Goal: Task Accomplishment & Management: Use online tool/utility

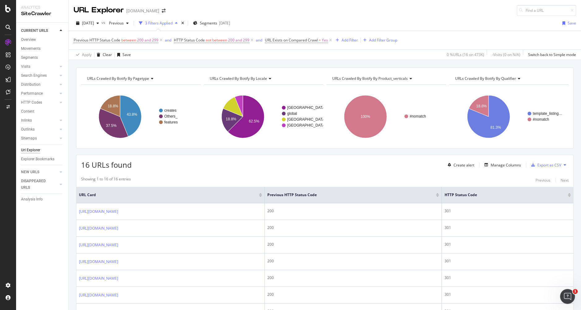
click at [231, 166] on div "16 URLs found Create alert Manage Columns Export as CSV" at bounding box center [324, 162] width 497 height 15
click at [94, 25] on span "[DATE]" at bounding box center [88, 22] width 12 height 5
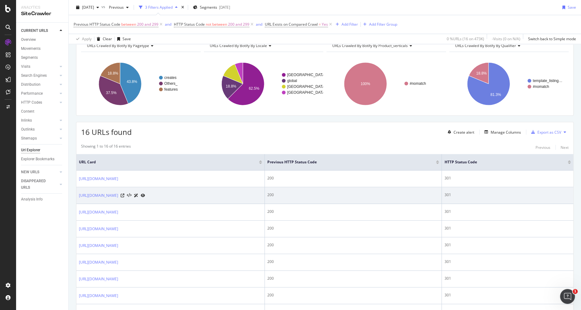
scroll to position [30, 0]
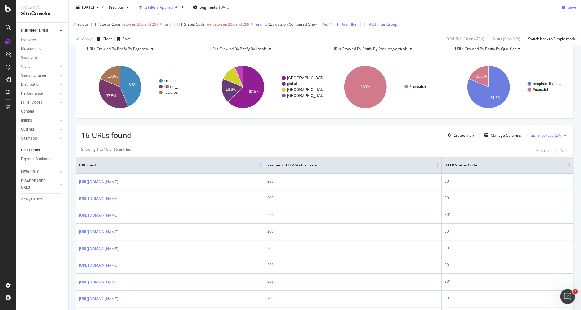
click at [542, 135] on div "Export as CSV" at bounding box center [549, 135] width 24 height 5
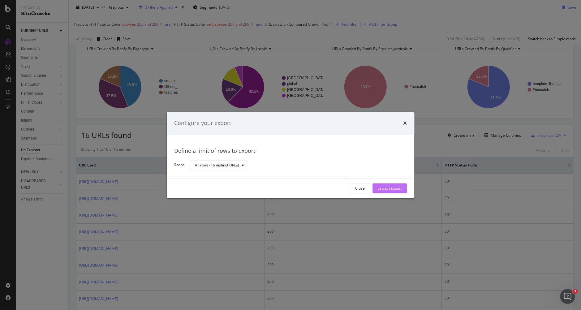
click at [398, 190] on div "Launch Export" at bounding box center [389, 188] width 24 height 5
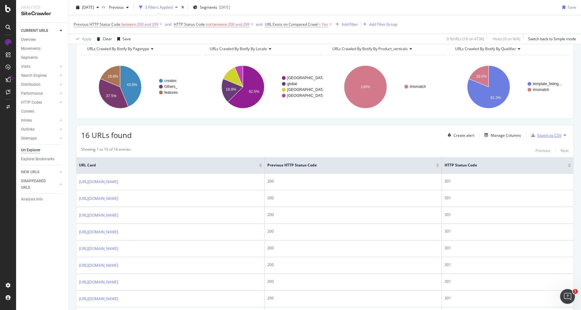
scroll to position [0, 0]
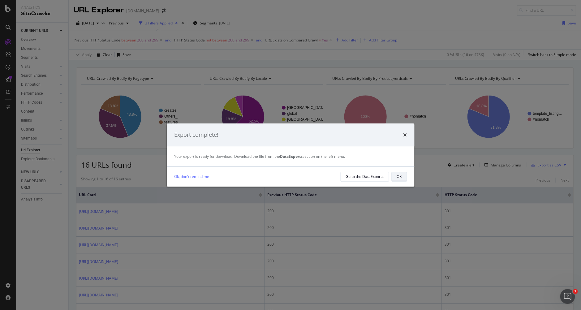
click at [396, 173] on button "OK" at bounding box center [398, 177] width 15 height 10
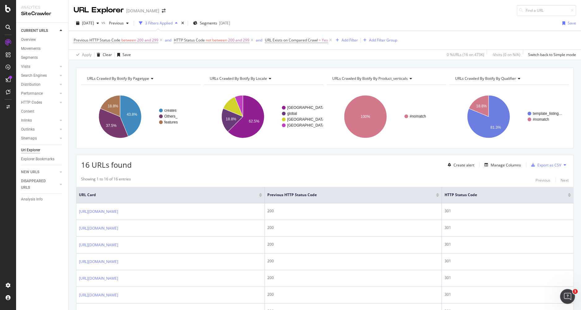
click at [274, 165] on div "16 URLs found Create alert Manage Columns Export as CSV" at bounding box center [324, 162] width 497 height 15
drag, startPoint x: 81, startPoint y: 161, endPoint x: 160, endPoint y: 163, distance: 79.2
click at [160, 163] on div "16 URLs found Create alert Manage Columns Export as CSV" at bounding box center [324, 162] width 497 height 15
copy span "16 URLs found"
click at [311, 160] on div "16 URLs found Create alert Manage Columns Export as CSV" at bounding box center [324, 162] width 497 height 15
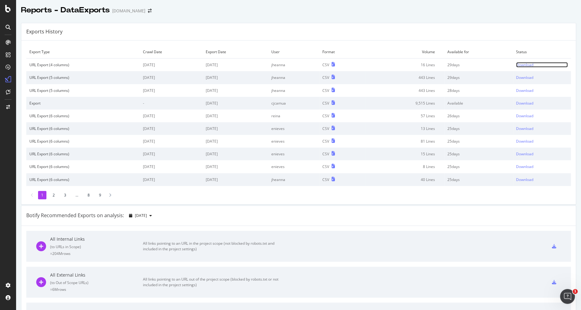
click at [525, 64] on div "Download" at bounding box center [524, 64] width 17 height 5
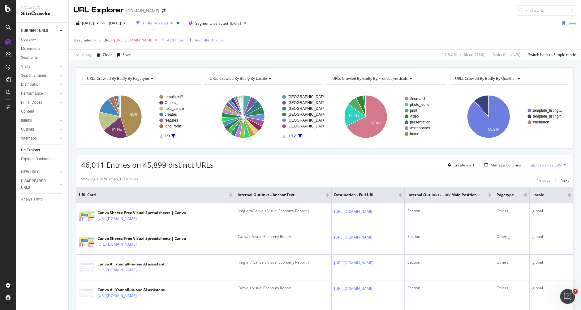
click at [153, 40] on span "https://www.canva.com/visual-economy-report/" at bounding box center [133, 40] width 39 height 9
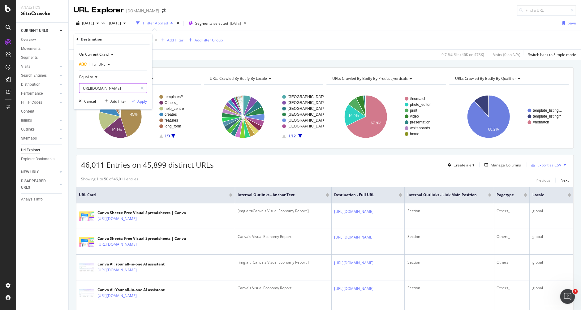
click at [142, 88] on icon at bounding box center [141, 88] width 3 height 4
click at [128, 85] on input "text" at bounding box center [112, 88] width 67 height 10
paste input "https://www.canva.com/visual-economy-report/"
type input "https://www.canva.com/visual-economy-report/"
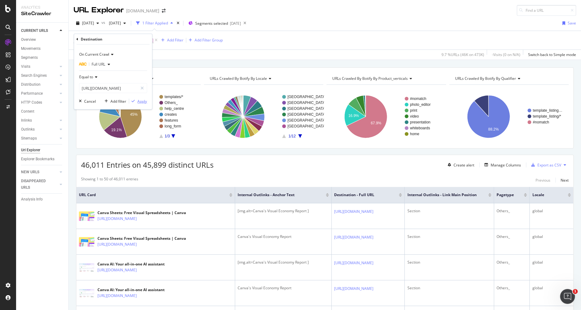
click at [141, 100] on div "Apply" at bounding box center [142, 100] width 10 height 5
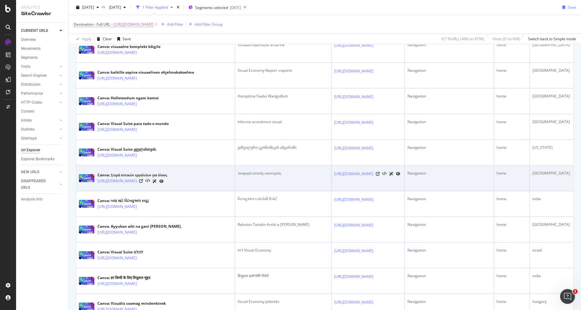
scroll to position [1041, 0]
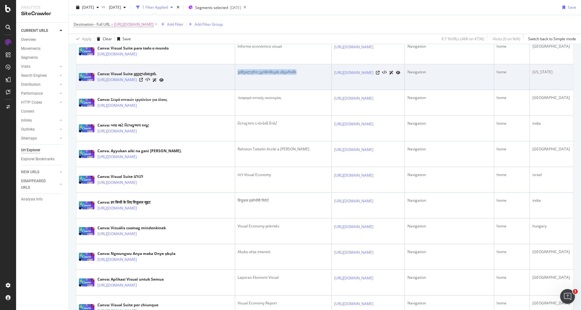
drag, startPoint x: 232, startPoint y: 71, endPoint x: 311, endPoint y: 67, distance: 78.3
click at [311, 67] on td "ვიზუალური ეკონომიკის ანგარიში" at bounding box center [283, 77] width 96 height 26
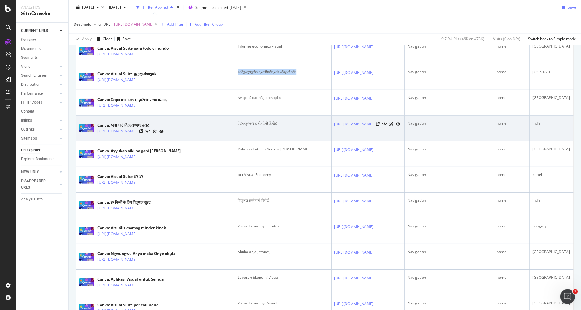
copy div "ვიზუალური ეკონომიკის ანგარიში"
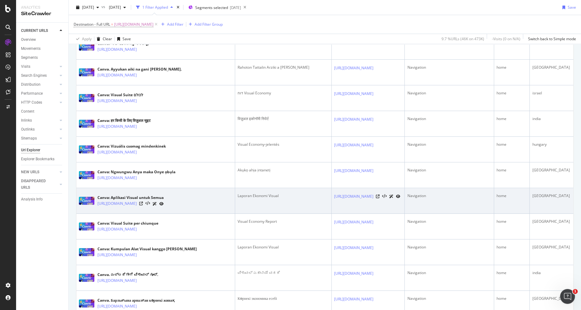
scroll to position [1148, 0]
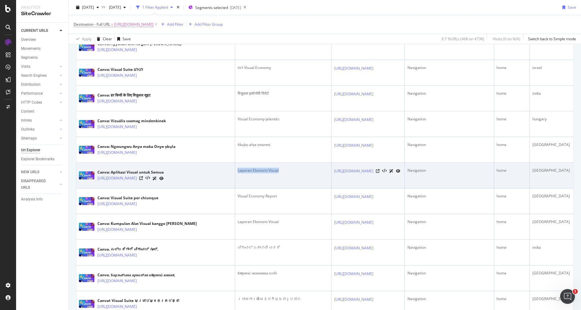
drag, startPoint x: 257, startPoint y: 166, endPoint x: 284, endPoint y: 166, distance: 27.5
click at [284, 168] on div "Laporan Ekonomi Visual" at bounding box center [282, 171] width 91 height 6
copy div "Laporan Ekonomi Visual"
drag, startPoint x: 402, startPoint y: 166, endPoint x: 316, endPoint y: 168, distance: 86.0
click at [331, 168] on td "https://www.canva.com/visual-economy-report/" at bounding box center [367, 176] width 73 height 26
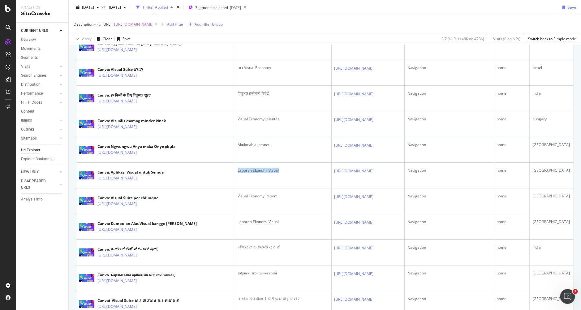
copy link "https://www.canva.com/visual-economy-report/"
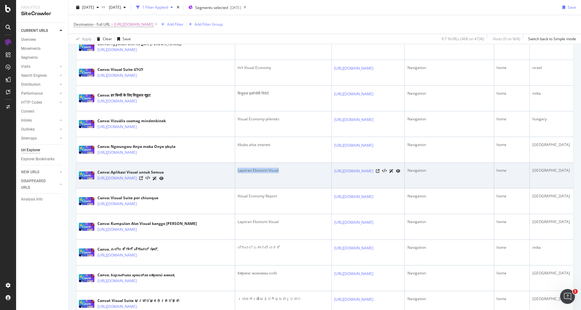
click at [369, 177] on td "https://www.canva.com/visual-economy-report/" at bounding box center [367, 176] width 73 height 26
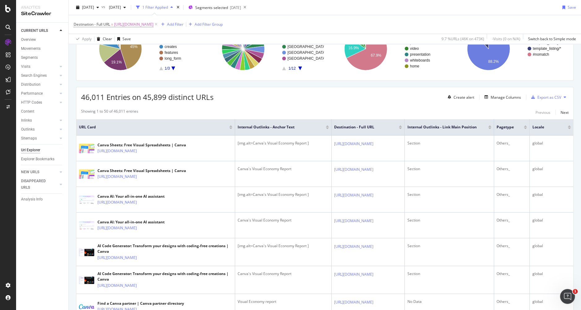
scroll to position [93, 0]
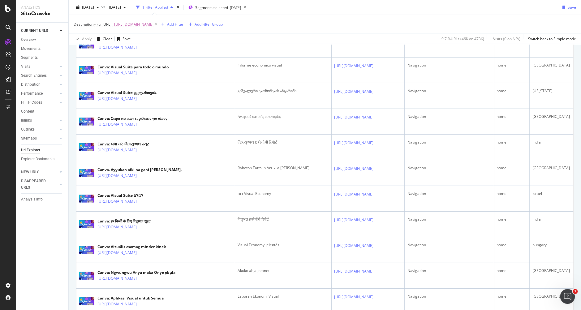
scroll to position [1216, 0]
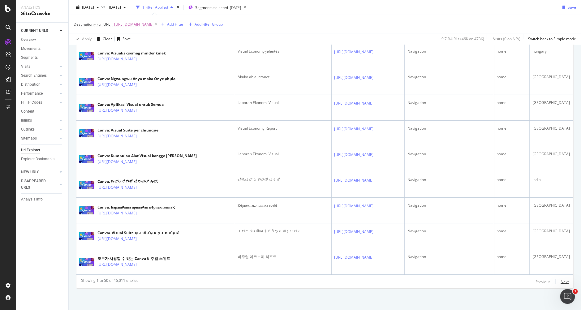
click at [563, 282] on div "Next" at bounding box center [564, 281] width 8 height 5
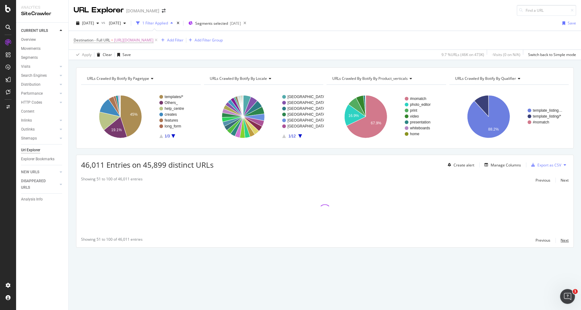
scroll to position [0, 0]
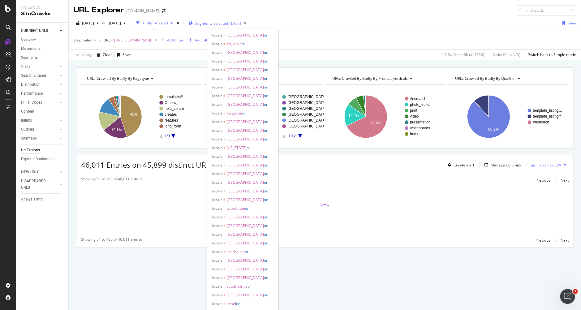
click at [217, 24] on div "Segments selected [DATE]" at bounding box center [214, 23] width 53 height 5
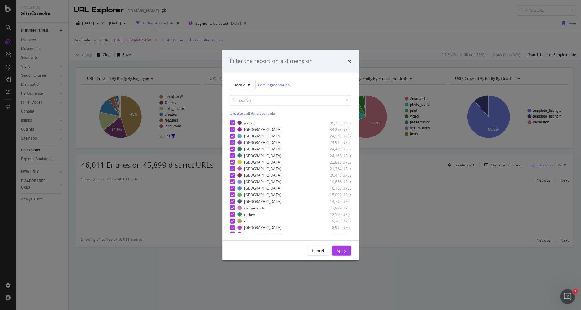
click at [236, 90] on div "Unselect all data available global 95,769 URLs japan 34,253 URLs brazil 24,973 …" at bounding box center [290, 161] width 121 height 143
click at [237, 89] on button "locale" at bounding box center [243, 85] width 26 height 10
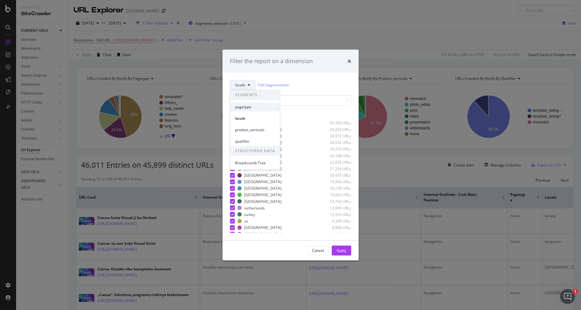
click at [247, 105] on span "pagetype" at bounding box center [255, 107] width 40 height 6
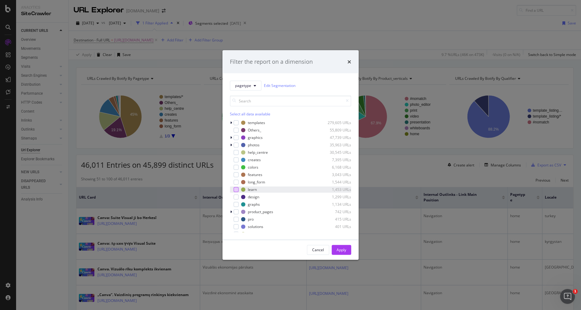
click at [236, 189] on div "modal" at bounding box center [235, 189] width 5 height 5
click at [235, 181] on div "modal" at bounding box center [235, 181] width 5 height 5
click at [237, 211] on div "modal" at bounding box center [235, 211] width 5 height 5
click at [236, 159] on div "modal" at bounding box center [235, 159] width 5 height 5
click at [236, 175] on div "modal" at bounding box center [235, 174] width 5 height 5
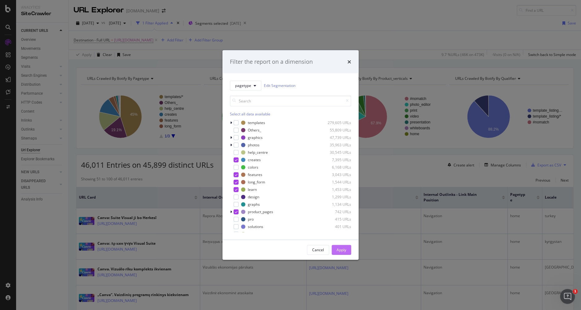
click at [347, 253] on button "Apply" at bounding box center [340, 250] width 19 height 10
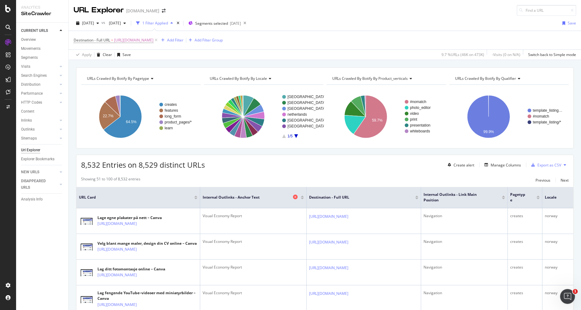
scroll to position [42, 0]
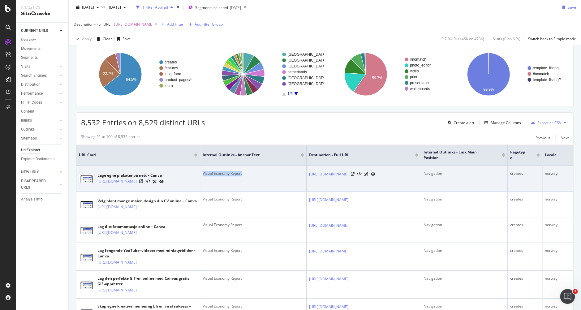
drag, startPoint x: 209, startPoint y: 173, endPoint x: 254, endPoint y: 176, distance: 45.5
click at [254, 176] on td "Visual Economy Report" at bounding box center [253, 179] width 106 height 26
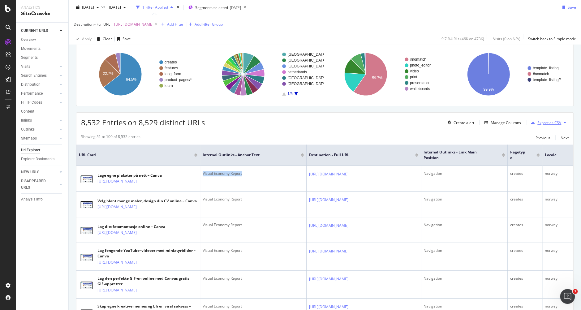
copy div "Visual Economy Report"
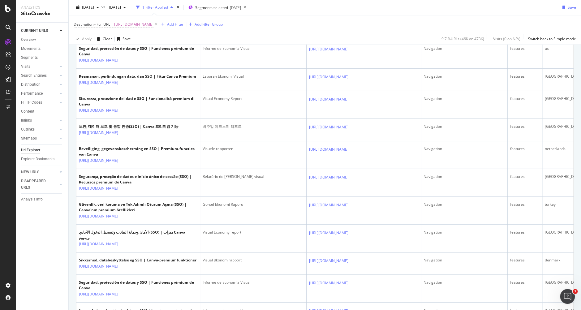
scroll to position [410, 0]
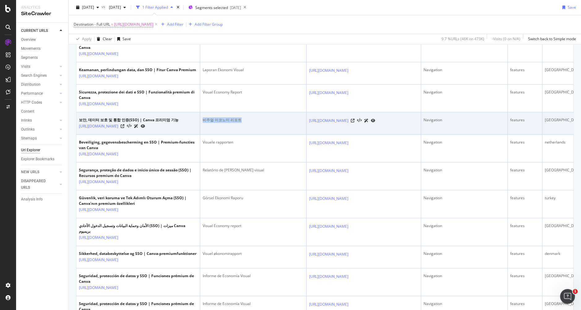
drag, startPoint x: 202, startPoint y: 168, endPoint x: 269, endPoint y: 169, distance: 67.4
click at [265, 134] on td "비주얼 이코노미 리포트" at bounding box center [253, 123] width 106 height 22
drag, startPoint x: 224, startPoint y: 170, endPoint x: 200, endPoint y: 171, distance: 23.8
click at [200, 134] on td "비주얼 이코노미 리포트" at bounding box center [253, 123] width 106 height 22
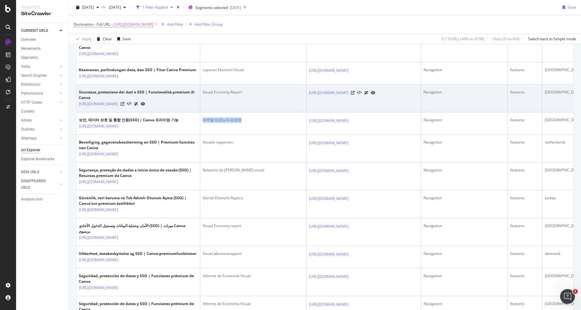
copy div "비주얼 이코노미 리포트"
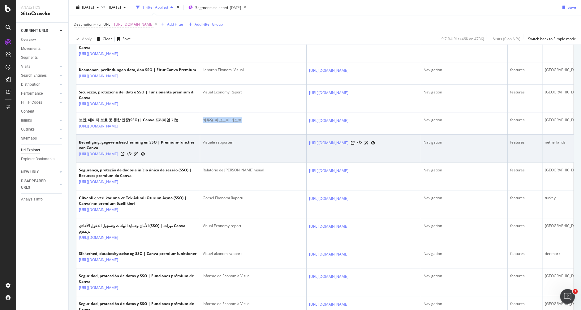
scroll to position [416, 0]
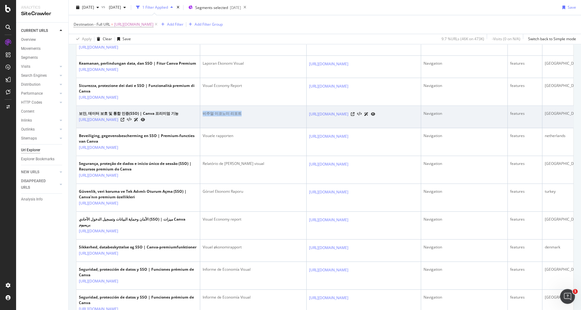
click at [277, 128] on td "비주얼 이코노미 리포트" at bounding box center [253, 117] width 106 height 22
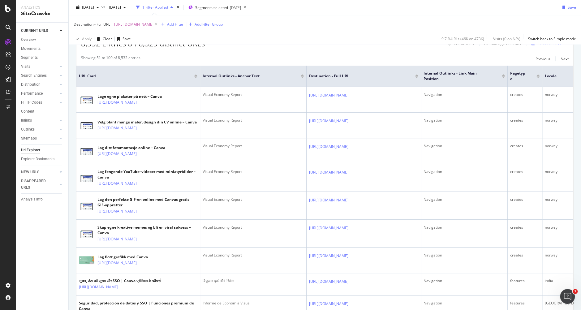
scroll to position [0, 0]
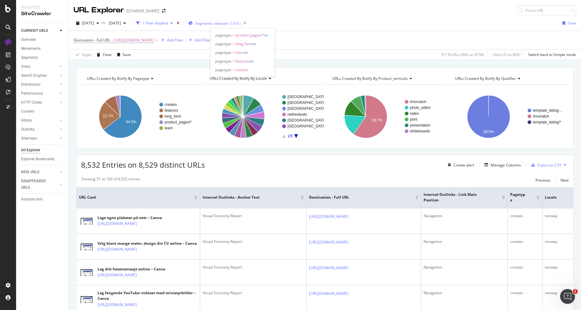
click at [226, 24] on span "Segments selected" at bounding box center [211, 23] width 33 height 5
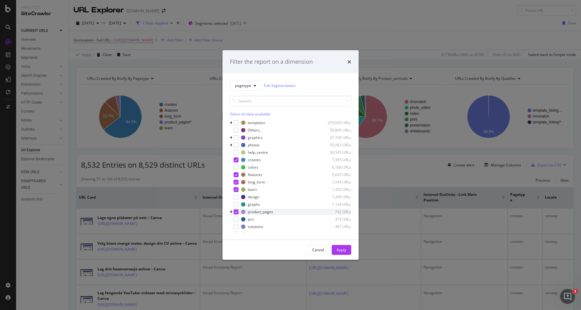
click at [234, 213] on div "modal" at bounding box center [235, 211] width 5 height 5
click at [336, 252] on div "Apply" at bounding box center [341, 249] width 10 height 5
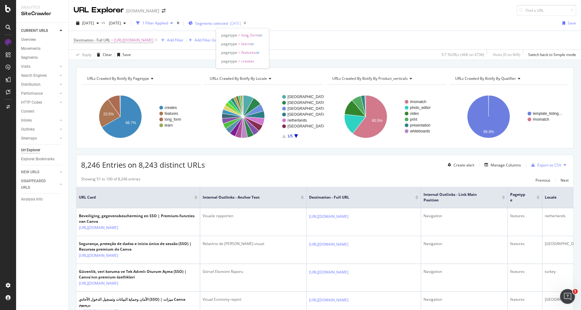
click at [227, 22] on span "Segments selected" at bounding box center [211, 23] width 33 height 5
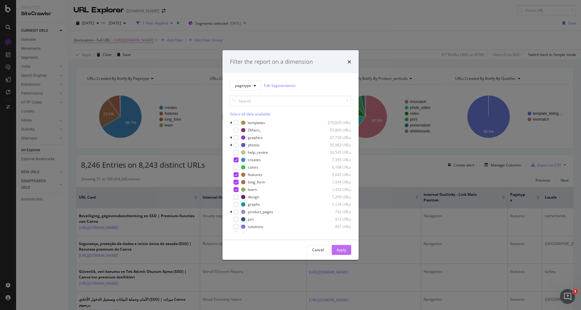
click at [348, 250] on button "Apply" at bounding box center [340, 250] width 19 height 10
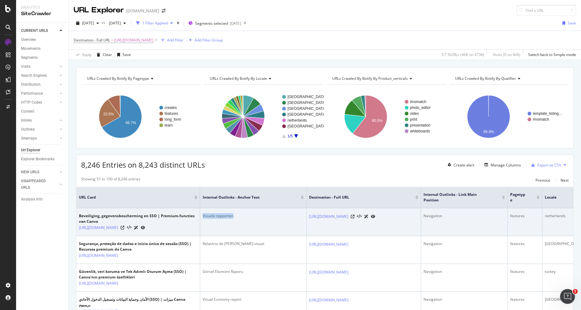
drag, startPoint x: 203, startPoint y: 214, endPoint x: 267, endPoint y: 215, distance: 64.3
click at [251, 216] on div "Visuele rapporten" at bounding box center [253, 216] width 101 height 6
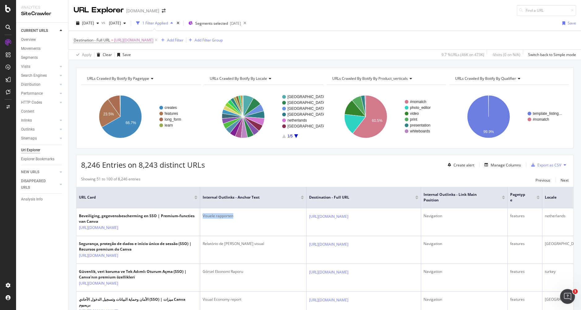
copy div "Visuele rapporten"
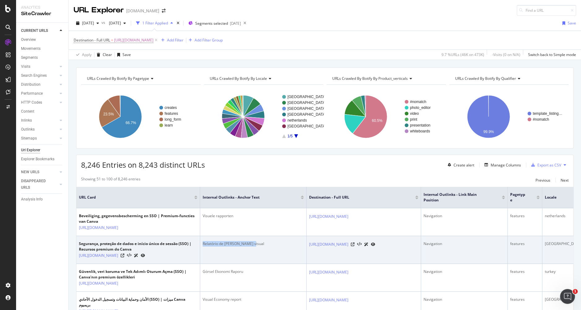
drag, startPoint x: 203, startPoint y: 248, endPoint x: 271, endPoint y: 248, distance: 67.7
click at [271, 246] on div "Relatório de economia visual" at bounding box center [253, 244] width 101 height 6
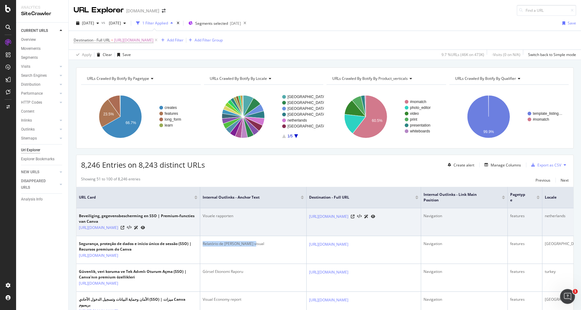
copy div "Relatório de economia visual"
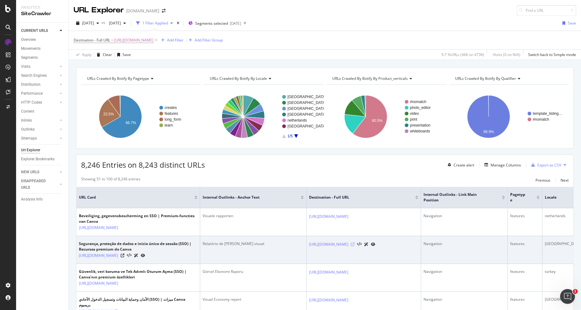
drag, startPoint x: 306, startPoint y: 246, endPoint x: 397, endPoint y: 249, distance: 90.9
click at [397, 249] on tr "Segurança, proteção de dados e início único de sessão (SSO) | Recursos premium …" at bounding box center [330, 250] width 508 height 28
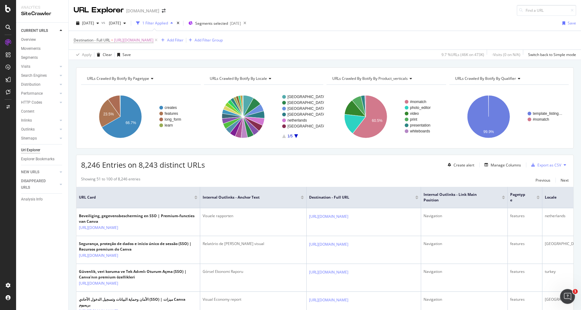
click at [420, 33] on div "Destination - Full URL = https://www.canva.com/visual-economy-report/ Add Filte…" at bounding box center [325, 40] width 502 height 19
click at [153, 42] on span "https://www.canva.com/visual-economy-report/" at bounding box center [133, 40] width 39 height 9
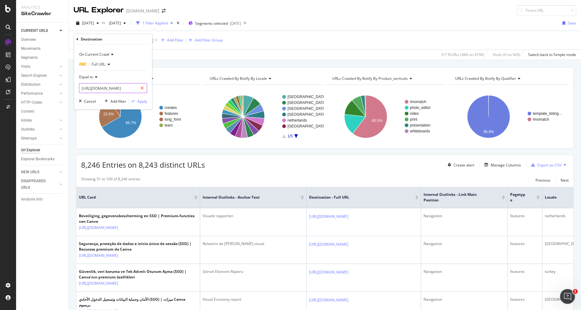
click at [142, 92] on div at bounding box center [142, 88] width 9 height 10
click at [136, 90] on input "text" at bounding box center [112, 88] width 67 height 10
paste input "https://www.canva.com/fr_fr/visual-economy-report/"
type input "https://www.canva.com/fr_fr/visual-economy-report/"
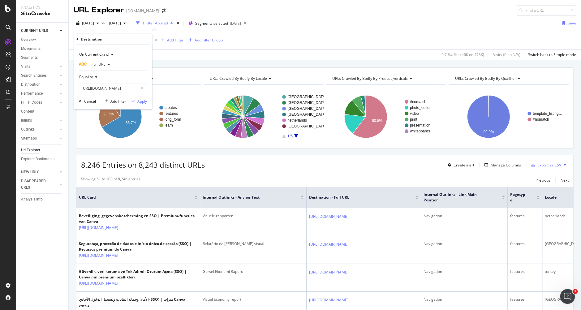
click at [140, 101] on div "Apply" at bounding box center [142, 100] width 10 height 5
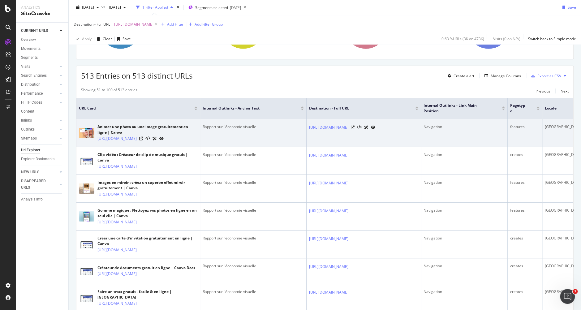
scroll to position [38, 0]
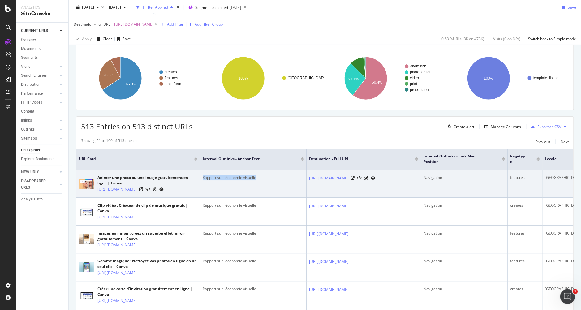
drag, startPoint x: 202, startPoint y: 175, endPoint x: 287, endPoint y: 170, distance: 85.2
click at [271, 176] on div "Rapport sur l’économie visuelle" at bounding box center [253, 178] width 101 height 6
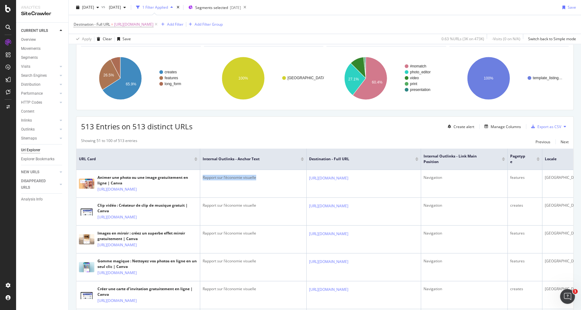
copy div "Rapport sur l’économie visuelle"
click at [299, 141] on div "Showing 51 to 100 of 513 entries Previous Next" at bounding box center [324, 141] width 497 height 7
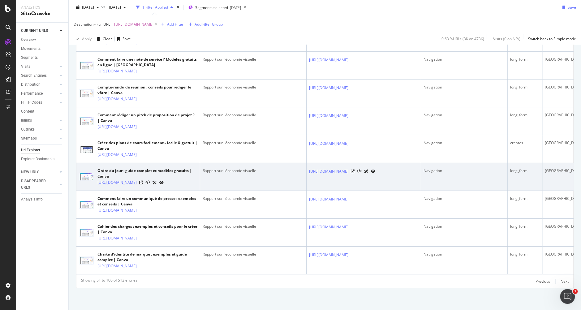
scroll to position [1566, 0]
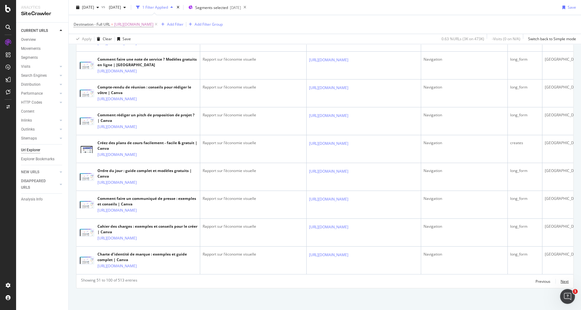
click at [561, 281] on div "Next" at bounding box center [564, 281] width 8 height 5
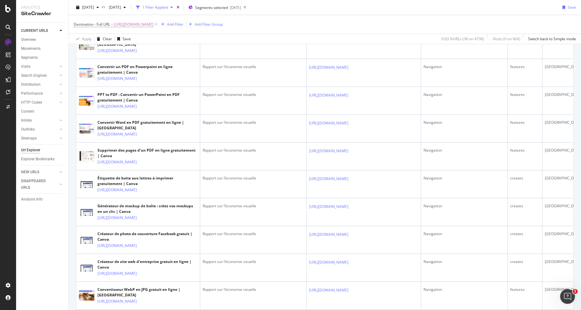
scroll to position [614, 0]
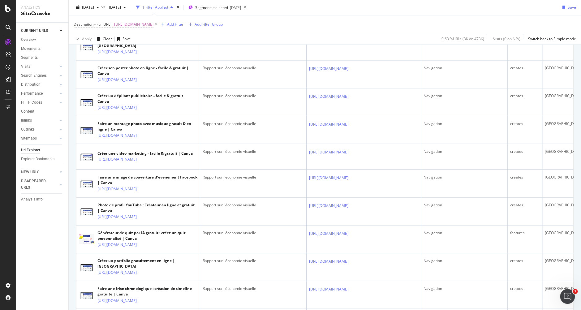
click at [153, 27] on span "https://www.canva.com/fr_fr/visual-economy-report/" at bounding box center [133, 24] width 39 height 9
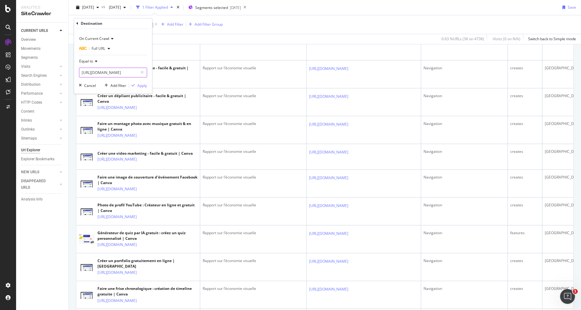
click at [125, 74] on input "https://www.canva.com/fr_fr/visual-economy-report/" at bounding box center [108, 73] width 58 height 10
paste input "de_de"
type input "https://www.canva.com/de_de/visual-economy-report/"
click at [144, 87] on div "Apply" at bounding box center [142, 85] width 10 height 5
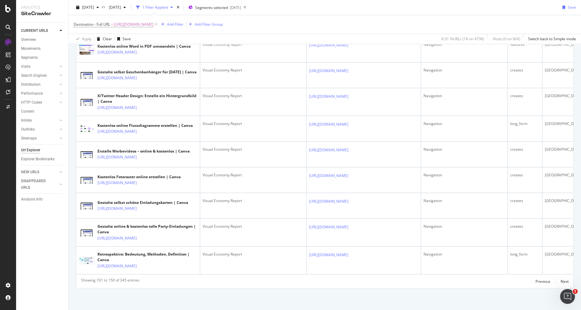
scroll to position [1272, 0]
drag, startPoint x: 167, startPoint y: 26, endPoint x: 170, endPoint y: 45, distance: 19.7
click at [153, 26] on span "https://www.canva.com/de_de/visual-economy-report/" at bounding box center [133, 24] width 39 height 9
click at [142, 71] on icon at bounding box center [141, 72] width 3 height 4
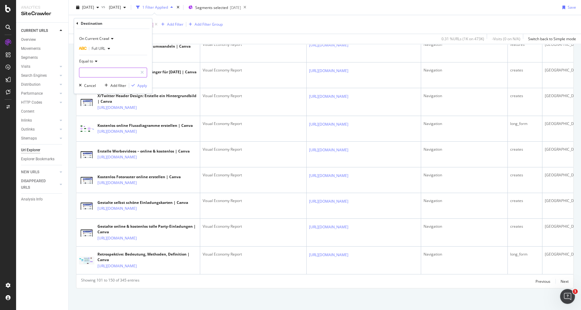
click at [129, 72] on input "text" at bounding box center [108, 73] width 58 height 10
paste input "https://www.canva.com/ja_jp/create/yosegaki/"
type input "https://www.canva.com/ja_jp/create/yosegaki/"
click at [137, 83] on button "Apply" at bounding box center [138, 86] width 18 height 6
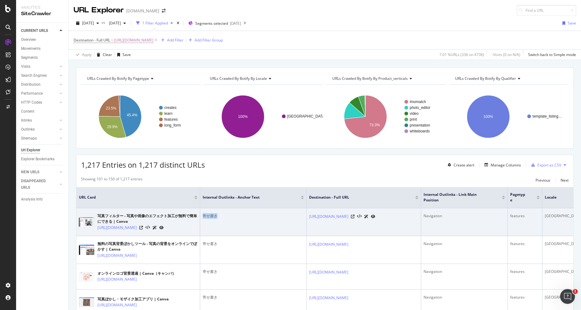
drag, startPoint x: 223, startPoint y: 215, endPoint x: 210, endPoint y: 212, distance: 13.6
click at [203, 214] on div "寄せ書き" at bounding box center [253, 216] width 101 height 6
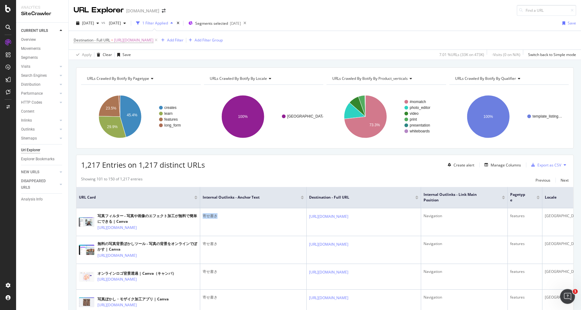
copy div "寄せ書き"
click at [93, 21] on span "[DATE]" at bounding box center [88, 22] width 12 height 5
click at [97, 48] on div "2025 Sep. 14th 473K URLs" at bounding box center [115, 45] width 74 height 9
click at [121, 24] on span "2025 Jul. 13th" at bounding box center [113, 22] width 15 height 5
click at [145, 59] on div "2025 Sep. 7th" at bounding box center [137, 57] width 33 height 6
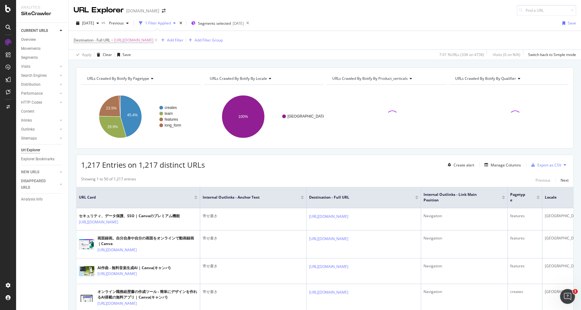
click at [312, 157] on div "1,217 Entries on 1,217 distinct URLs Create alert Manage Columns Export as CSV" at bounding box center [324, 162] width 497 height 15
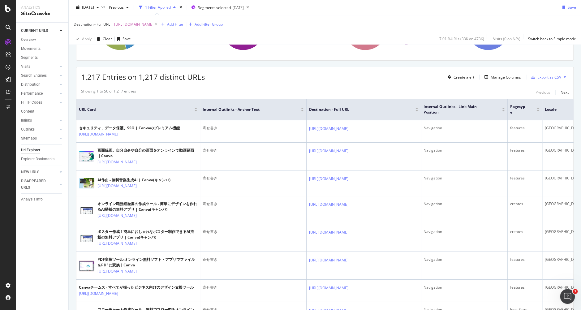
scroll to position [27, 0]
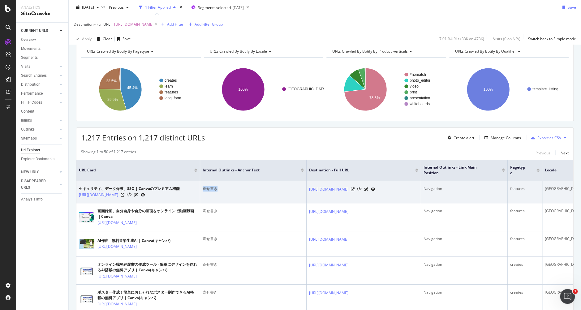
drag, startPoint x: 202, startPoint y: 187, endPoint x: 231, endPoint y: 187, distance: 28.8
click at [231, 187] on div "寄せ書き" at bounding box center [253, 189] width 101 height 6
copy div "寄せ書き"
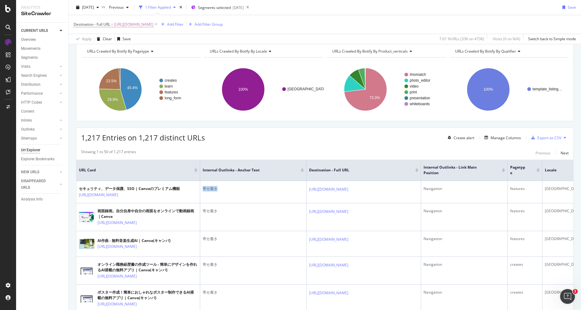
scroll to position [0, 0]
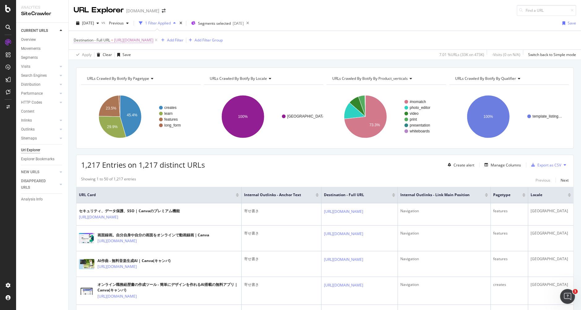
click at [153, 40] on span "[URL][DOMAIN_NAME]" at bounding box center [133, 40] width 39 height 9
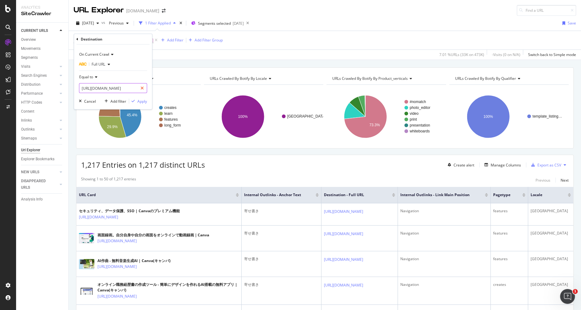
click at [143, 87] on icon at bounding box center [141, 88] width 3 height 4
click at [139, 87] on input "text" at bounding box center [112, 88] width 67 height 10
paste input "[URL][DOMAIN_NAME]"
type input "[URL][DOMAIN_NAME]"
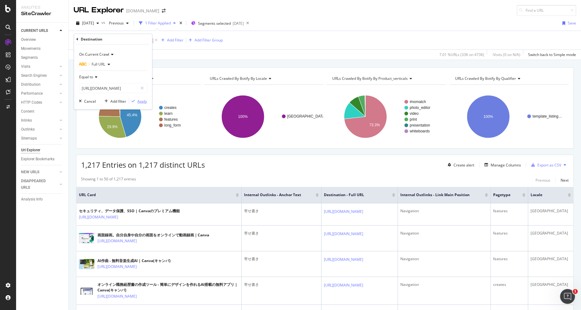
click at [140, 99] on div "Apply" at bounding box center [142, 100] width 10 height 5
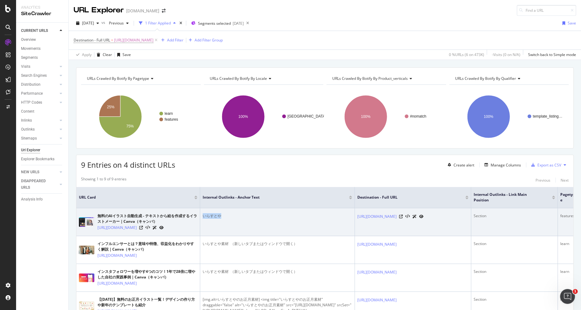
drag, startPoint x: 203, startPoint y: 214, endPoint x: 235, endPoint y: 212, distance: 31.9
click at [231, 214] on div "いらすとや" at bounding box center [277, 216] width 149 height 6
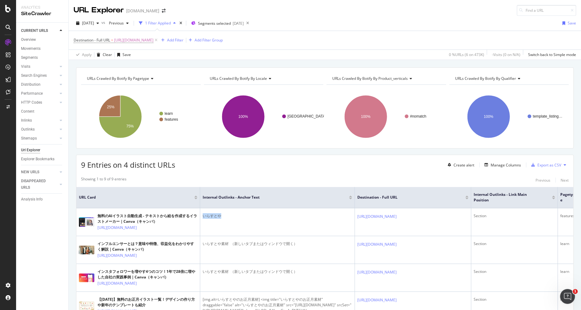
copy div "いらすとや"
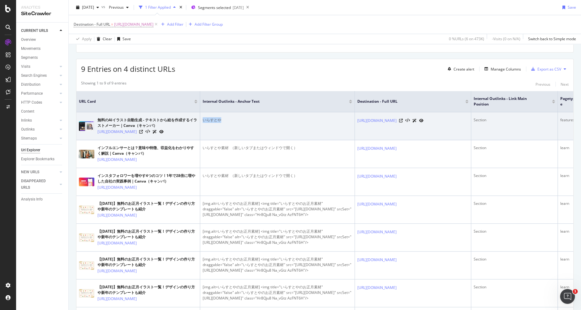
scroll to position [71, 0]
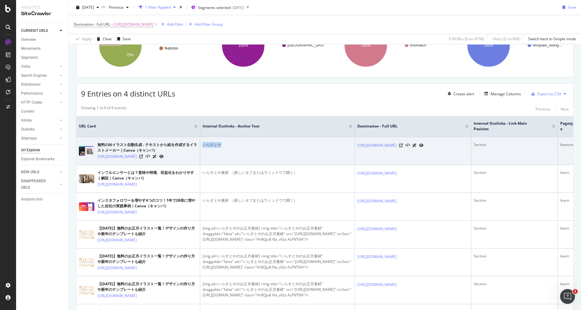
click at [329, 156] on td "いらすとや" at bounding box center [277, 151] width 155 height 28
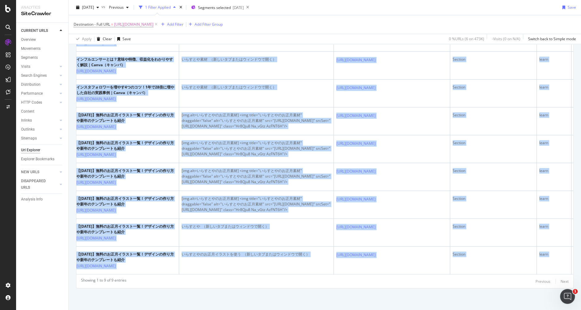
scroll to position [0, 52]
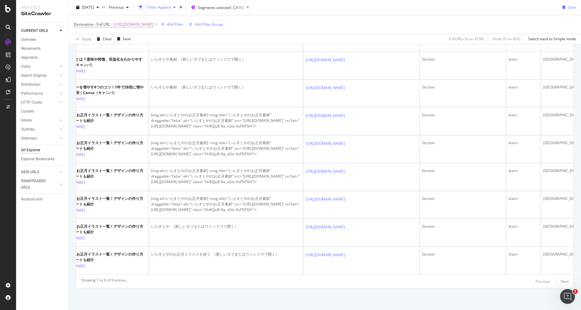
copy table "URL Card Internal Outlinks - Anchor Text Destination - Full URL Internal Outlin…"
drag, startPoint x: 158, startPoint y: 214, endPoint x: 569, endPoint y: 251, distance: 412.9
click at [569, 251] on div "URLs Crawled By Botify By pagetype Chart (by Value) Table Expand Export as CSV …" at bounding box center [325, 96] width 512 height 427
click at [153, 23] on span "https://www.canva.com/ja_jp/features/irasutoya/" at bounding box center [133, 24] width 39 height 9
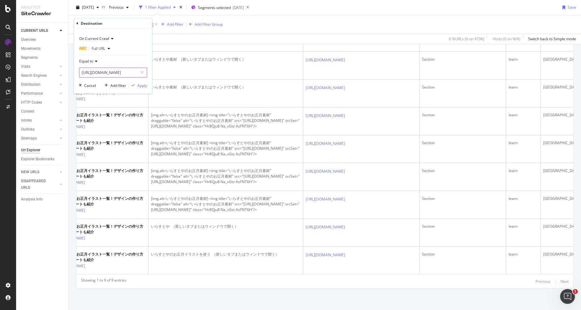
click at [135, 71] on input "https://www.canva.com/ja_jp/features/irasutoya/" at bounding box center [108, 73] width 58 height 10
click at [143, 71] on icon at bounding box center [141, 72] width 3 height 4
click at [126, 73] on input "text" at bounding box center [112, 73] width 67 height 10
paste input "https://www.canva.com/ja_jp/create/line/"
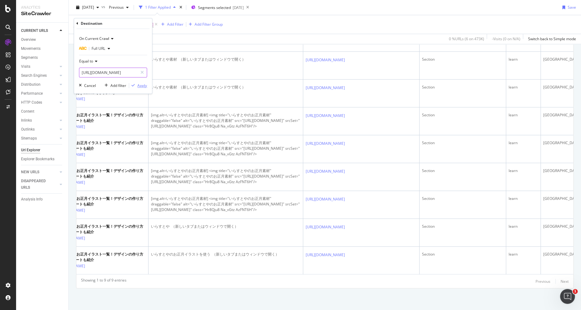
type input "https://www.canva.com/ja_jp/create/line/"
click at [137, 83] on div "Apply" at bounding box center [142, 85] width 10 height 5
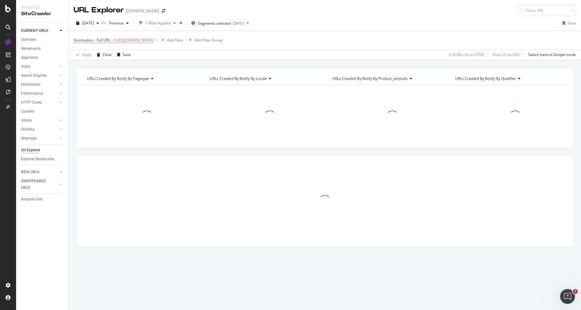
click at [437, 16] on div "2025 Sep. 14th vs Previous 1 Filter Applied Segments selected 2025-05-26 Save D…" at bounding box center [325, 38] width 512 height 44
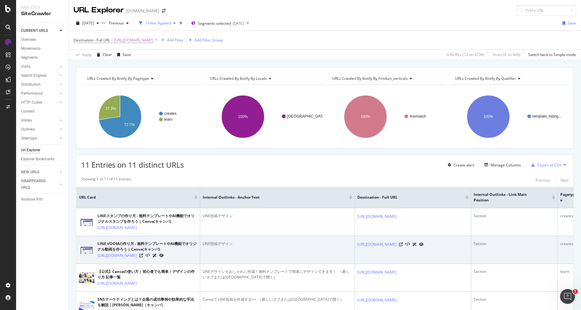
scroll to position [77, 0]
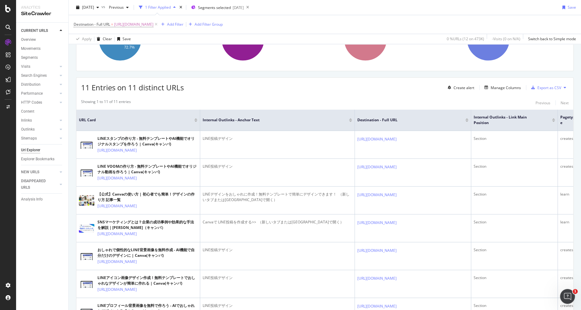
click at [572, 106] on div "URLs Crawled By Botify By pagetype Chart (by Value) Table Expand Export as CSV …" at bounding box center [325, 231] width 512 height 482
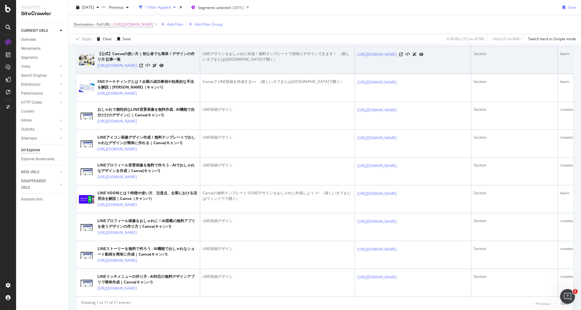
scroll to position [62, 0]
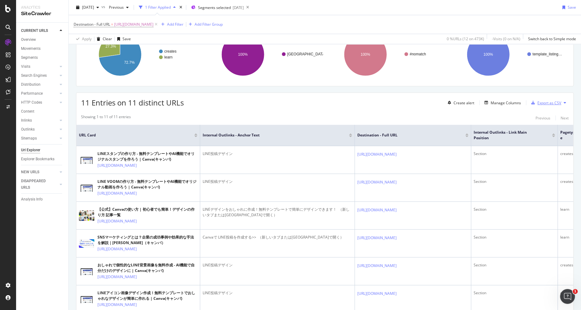
click at [537, 102] on div "Export as CSV" at bounding box center [549, 102] width 24 height 5
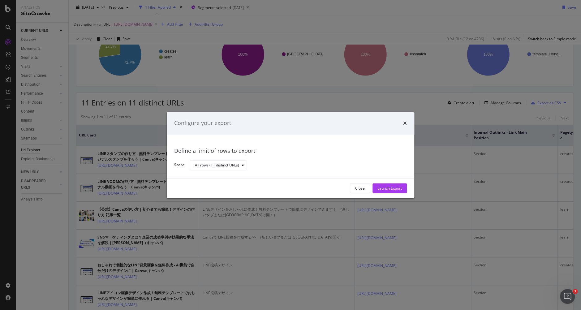
click at [312, 109] on div "Configure your export Define a limit of rows to export Scope All rows (11 disti…" at bounding box center [290, 155] width 581 height 310
drag, startPoint x: 299, startPoint y: 107, endPoint x: 258, endPoint y: 121, distance: 42.7
click at [299, 107] on div "Configure your export Define a limit of rows to export Scope All rows (11 disti…" at bounding box center [290, 155] width 581 height 310
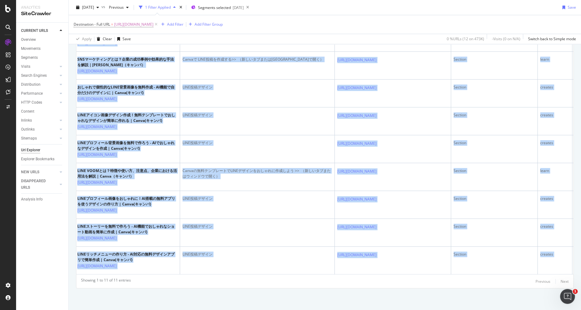
scroll to position [0, 52]
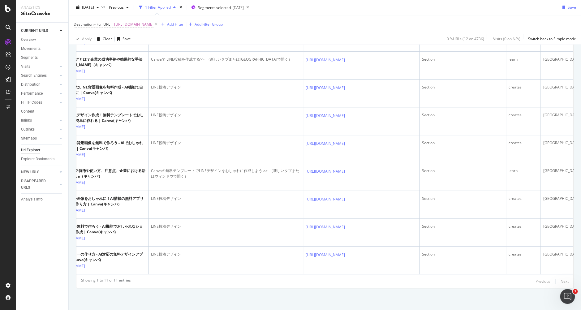
copy table "URL Card Internal Outlinks - Anchor Text Destination - Full URL Internal Outlin…"
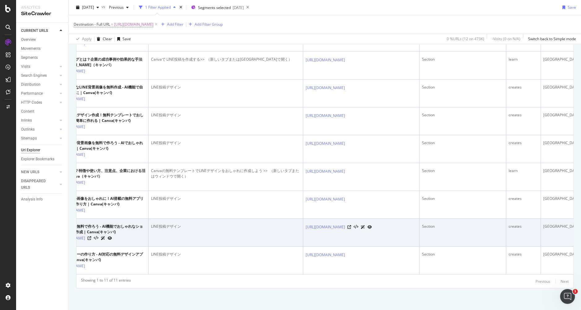
drag, startPoint x: 93, startPoint y: 153, endPoint x: 541, endPoint y: 204, distance: 450.6
click at [573, 245] on div "URLs Crawled By Botify By pagetype Chart (by Value) Table Expand Export as CSV …" at bounding box center [325, 68] width 512 height 482
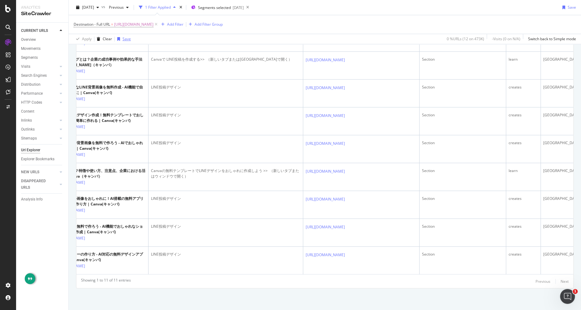
scroll to position [253, 0]
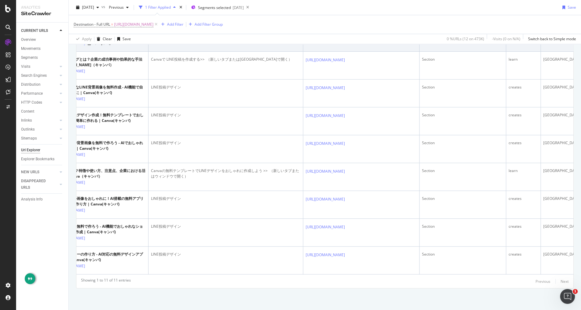
click at [148, 25] on span "https://www.canva.com/ja_jp/create/line/" at bounding box center [133, 24] width 39 height 9
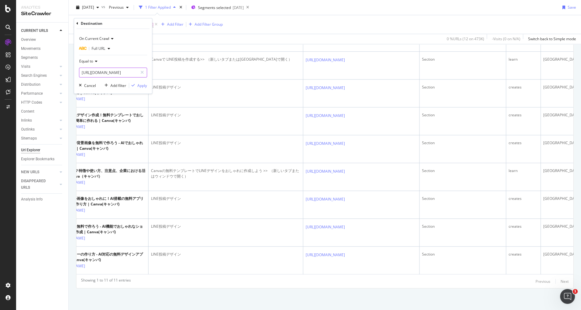
click at [143, 73] on icon at bounding box center [141, 72] width 3 height 4
click at [128, 73] on input "text" at bounding box center [112, 73] width 67 height 10
paste input "https://www.canva.com/ja_jp/features/ai-logo-generator/"
type input "https://www.canva.com/ja_jp/features/ai-logo-generator/"
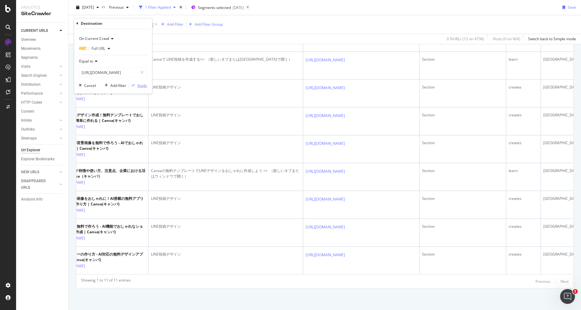
click at [142, 85] on div "Apply" at bounding box center [142, 85] width 10 height 5
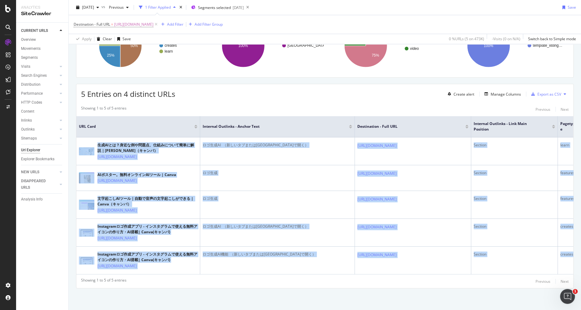
scroll to position [0, 52]
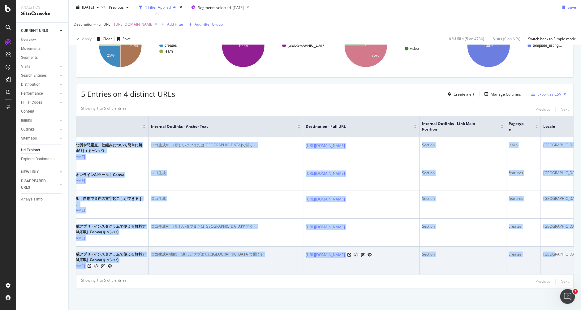
drag, startPoint x: 111, startPoint y: 123, endPoint x: 557, endPoint y: 246, distance: 462.3
click at [557, 246] on tbody "生成AIとは？身近な例や問題点、仕組みについて簡単に解説｜Canva（キャンバ） https://www.canva.com/ja_jp/learn/gene…" at bounding box center [304, 205] width 558 height 137
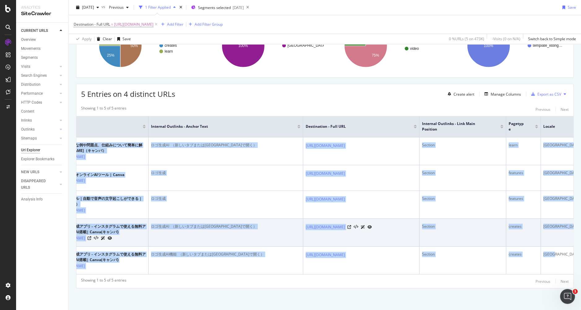
copy tbody "生成AIとは？身近な例や問題点、仕組みについて簡単に解説｜Canva（キャンバ） https://www.canva.com/ja_jp/learn/gene…"
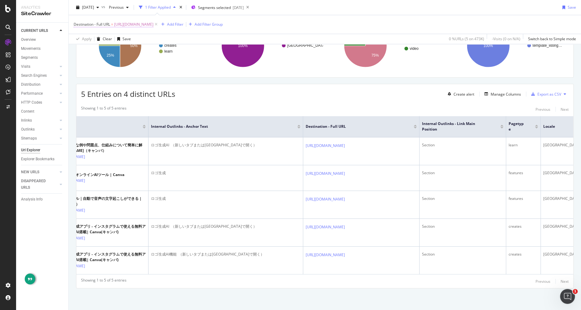
click at [150, 25] on span "https://www.canva.com/ja_jp/features/ai-logo-generator/" at bounding box center [133, 24] width 39 height 9
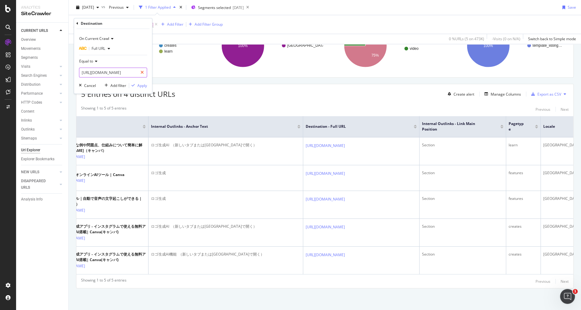
click at [142, 69] on div at bounding box center [142, 73] width 9 height 10
click at [132, 73] on input "text" at bounding box center [112, 73] width 67 height 10
paste input "https://www.canva.com/ja_jp/create/ai-presentations/"
type input "https://www.canva.com/ja_jp/create/ai-presentations/"
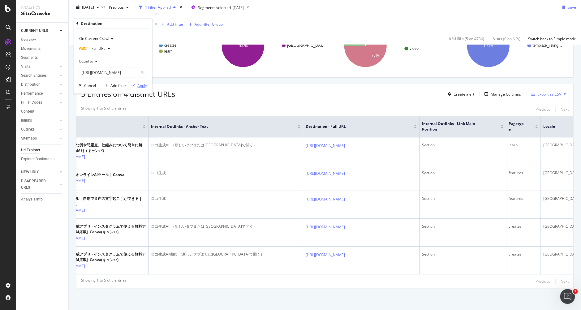
click at [141, 85] on div "Apply" at bounding box center [142, 85] width 10 height 5
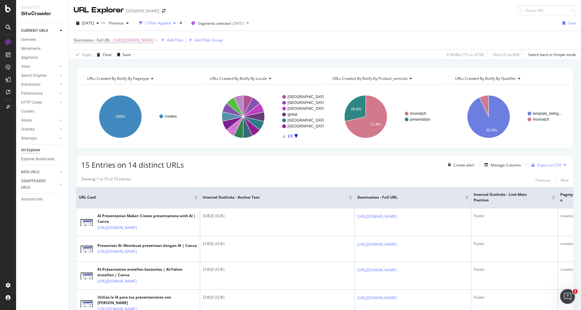
scroll to position [20, 0]
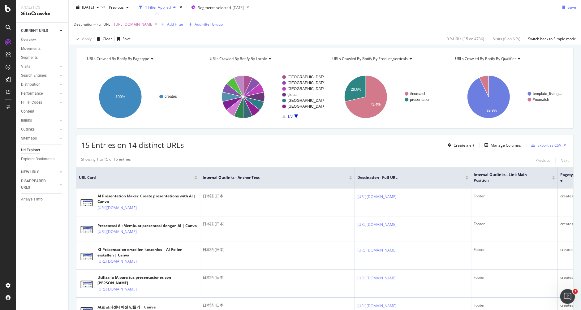
click at [228, 143] on div "15 Entries on 14 distinct URLs Create alert Manage Columns Export as CSV" at bounding box center [324, 142] width 497 height 15
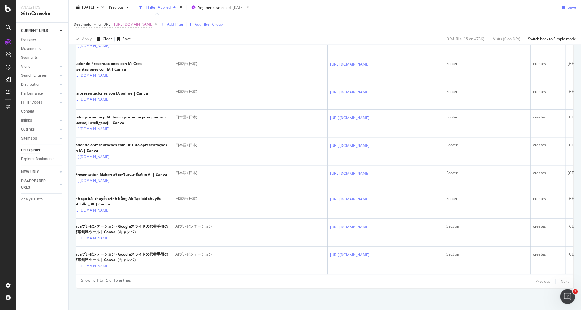
scroll to position [0, 52]
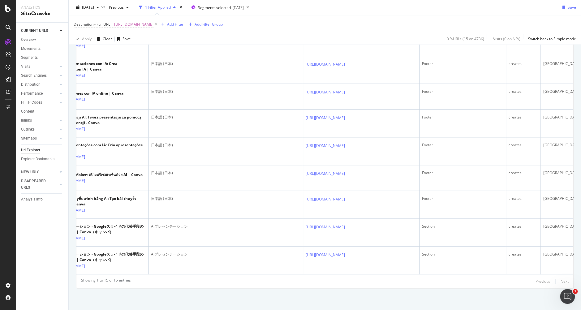
drag, startPoint x: 89, startPoint y: 130, endPoint x: 580, endPoint y: 246, distance: 503.9
click at [580, 246] on div "URL Explorer canva.com 2025 Sep. 14th vs Previous 1 Filter Applied Segments sel…" at bounding box center [325, 155] width 512 height 310
copy table "URL Card Internal Outlinks - Anchor Text Destination - Full URL Internal Outlin…"
click at [153, 25] on span "https://www.canva.com/ja_jp/create/ai-presentations/" at bounding box center [133, 24] width 39 height 9
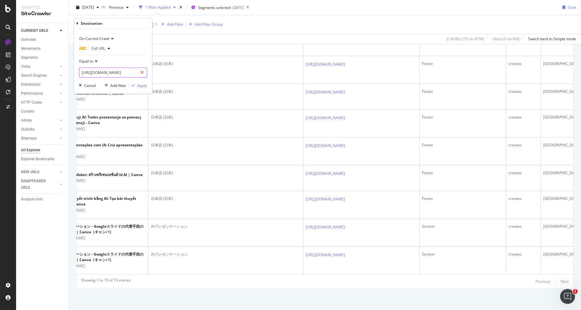
click at [141, 72] on icon at bounding box center [141, 72] width 3 height 4
click at [131, 72] on input "text" at bounding box center [112, 73] width 67 height 10
paste input "https://www.canva.com/ja_jp/create/line-post/"
type input "https://www.canva.com/ja_jp/create/line-post/"
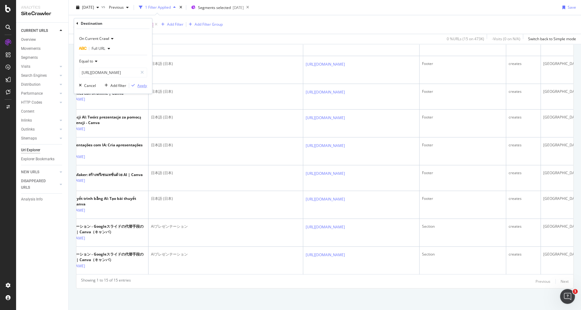
click at [142, 86] on div "Apply" at bounding box center [142, 85] width 10 height 5
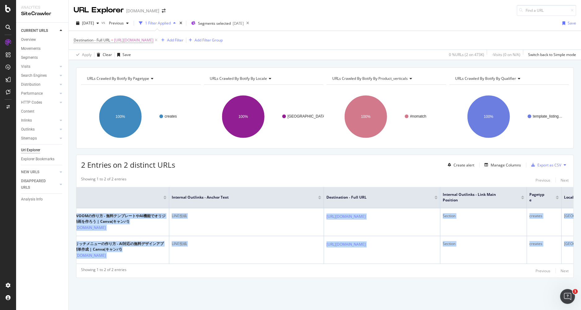
scroll to position [0, 52]
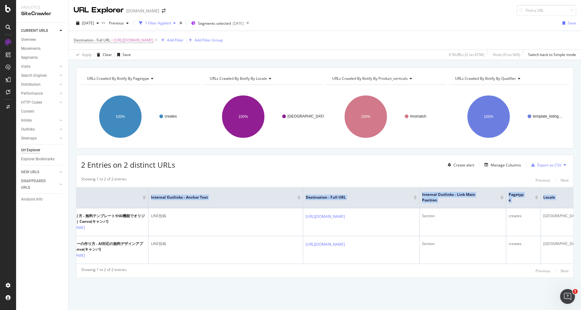
drag, startPoint x: 91, startPoint y: 213, endPoint x: 572, endPoint y: 253, distance: 482.8
click at [572, 253] on div "URLs Crawled By Botify By pagetype Chart (by Value) Table Expand Export as CSV …" at bounding box center [325, 183] width 512 height 232
copy table "URL Card Internal Outlinks - Anchor Text Destination - Full URL Internal Outlin…"
click at [142, 36] on span "https://www.canva.com/ja_jp/create/line-post/" at bounding box center [133, 40] width 39 height 9
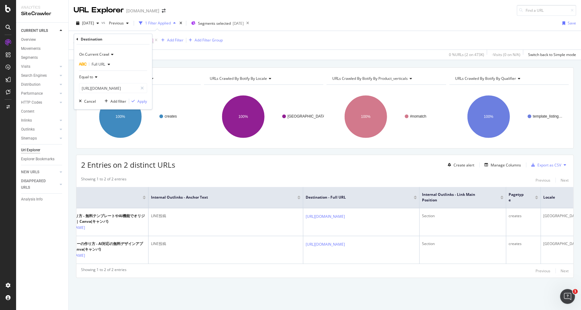
click at [143, 38] on div "Destination" at bounding box center [112, 39] width 73 height 11
click at [145, 88] on div at bounding box center [142, 88] width 9 height 10
click at [125, 88] on input "text" at bounding box center [112, 88] width 67 height 10
paste input "https://www.canva.com/ja_jp/create/line-image/"
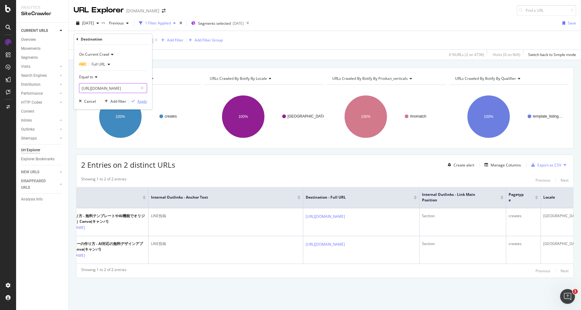
type input "https://www.canva.com/ja_jp/create/line-image/"
click at [139, 101] on div "Apply" at bounding box center [142, 100] width 10 height 5
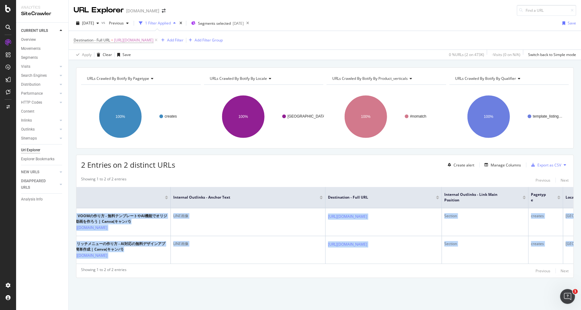
scroll to position [0, 52]
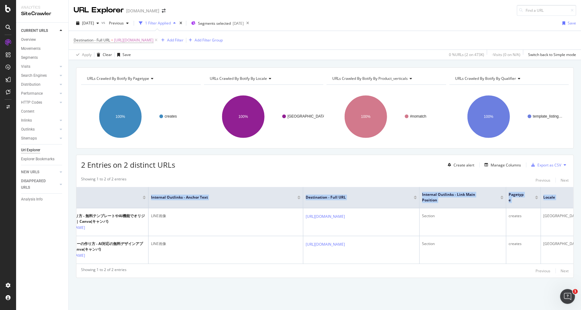
drag, startPoint x: 93, startPoint y: 211, endPoint x: 570, endPoint y: 248, distance: 477.9
click at [570, 248] on div "URLs Crawled By Botify By pagetype Chart (by Value) Table Expand Export as CSV …" at bounding box center [325, 183] width 512 height 232
copy table "URL Card Internal Outlinks - Anchor Text Destination - Full URL Internal Outlin…"
click at [153, 38] on span "https://www.canva.com/ja_jp/create/line-image/" at bounding box center [133, 40] width 39 height 9
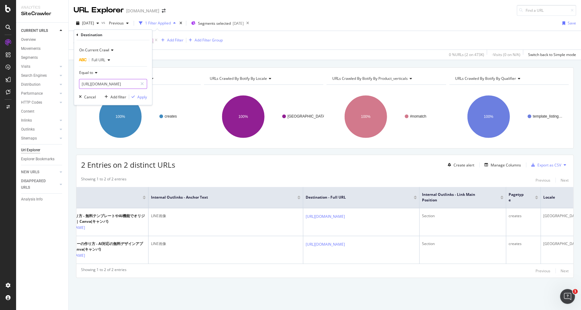
drag, startPoint x: 142, startPoint y: 86, endPoint x: 138, endPoint y: 87, distance: 3.9
click at [142, 86] on icon at bounding box center [141, 84] width 3 height 4
click at [131, 87] on input "text" at bounding box center [112, 84] width 67 height 10
paste input "https://www.canva.com/ja_jp/create/christmas-illustration/"
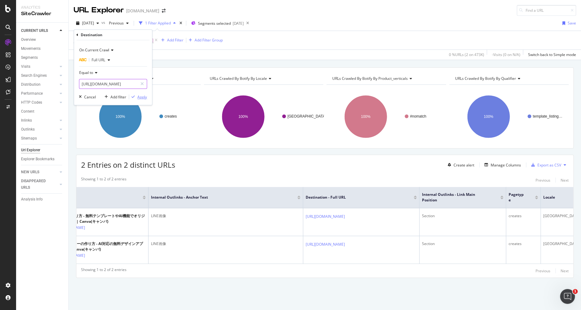
type input "https://www.canva.com/ja_jp/create/christmas-illustration/"
click at [141, 97] on div "Apply" at bounding box center [142, 96] width 10 height 5
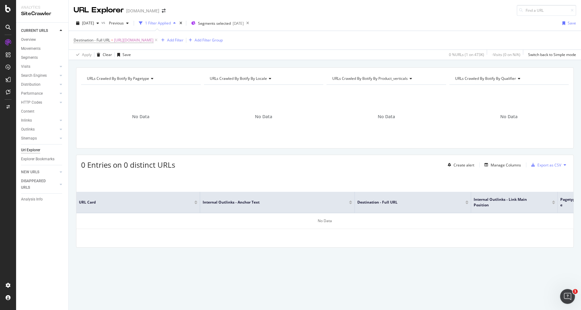
click at [210, 101] on div "No Data" at bounding box center [264, 117] width 120 height 54
click at [153, 37] on span "https://www.canva.com/ja_jp/create/christmas-illustration/" at bounding box center [133, 40] width 39 height 9
click at [136, 92] on input "https://www.canva.com/ja_jp/create/christmas-illustration/" at bounding box center [108, 88] width 58 height 10
click at [141, 89] on icon at bounding box center [141, 88] width 3 height 4
click at [124, 89] on input "text" at bounding box center [112, 88] width 67 height 10
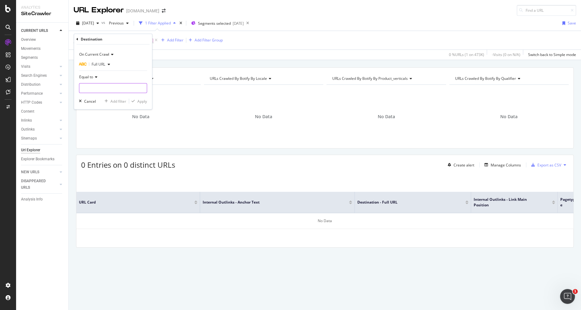
paste input "https://www.canva.com/ja_jp/features/amabie/"
type input "https://www.canva.com/ja_jp/features/amabie/"
click at [148, 100] on div "On Current Crawl Full URL Equal to https://www.canva.com/ja_jp/features/amabie/…" at bounding box center [113, 77] width 78 height 65
click at [140, 100] on div "Apply" at bounding box center [142, 100] width 10 height 5
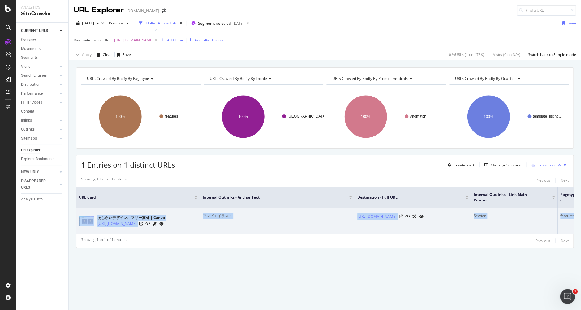
scroll to position [0, 48]
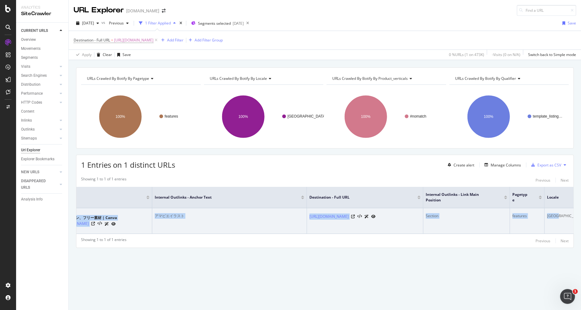
drag, startPoint x: 116, startPoint y: 216, endPoint x: 572, endPoint y: 226, distance: 455.8
click at [572, 226] on tr "あしらいデザイン、フリー素材 | Canva https://www.canva.com/ja_jp/features/ashirai/ アマビエイラスト h…" at bounding box center [307, 221] width 558 height 26
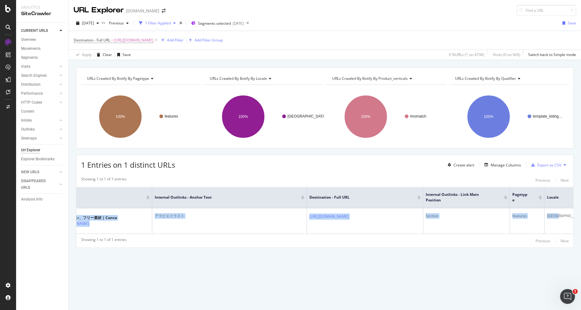
copy tr "あしらいデザイン、フリー素材 | Canva https://www.canva.com/ja_jp/features/ashirai/ アマビエイラスト h…"
click at [152, 38] on span "https://www.canva.com/ja_jp/features/amabie/" at bounding box center [133, 40] width 39 height 9
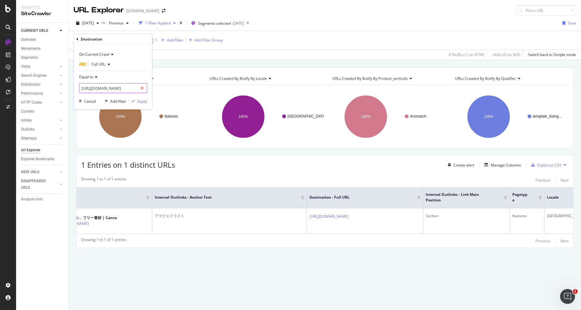
click at [142, 89] on icon at bounding box center [141, 88] width 3 height 4
click at [127, 89] on input "text" at bounding box center [112, 88] width 67 height 10
paste input "https://www.canva.com/ja_jp/create/osyougatsu-illustration/"
type input "https://www.canva.com/ja_jp/create/osyougatsu-illustration/"
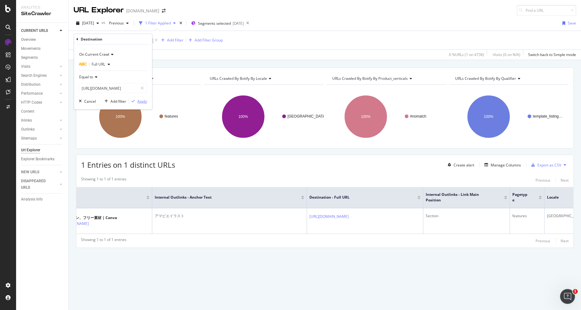
click at [139, 101] on div "Apply" at bounding box center [142, 100] width 10 height 5
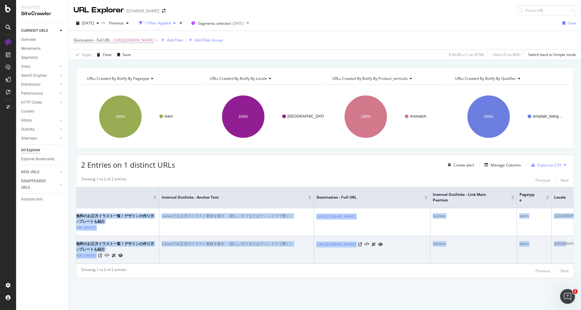
scroll to position [0, 52]
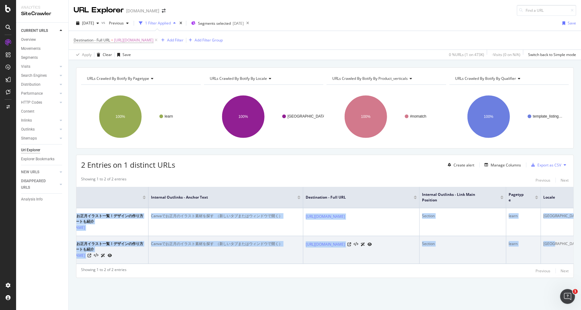
drag, startPoint x: 94, startPoint y: 214, endPoint x: 567, endPoint y: 251, distance: 474.8
click at [567, 251] on tbody "【2025年】無料のお正月イラスト一覧！デザインの作り方や新年のテンプレートも紹介 https://www.canva.com/ja_jp/learn/new…" at bounding box center [304, 236] width 558 height 56
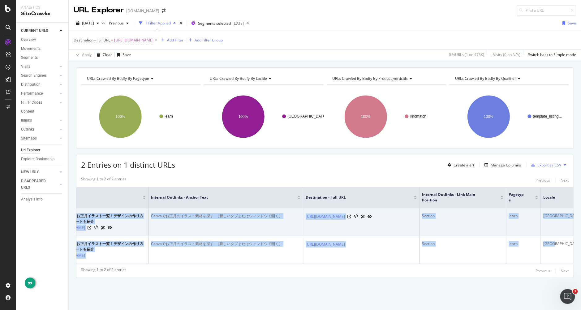
copy tbody "【2025年】無料のお正月イラスト一覧！デザインの作り方や新年のテンプレートも紹介 https://www.canva.com/ja_jp/learn/new…"
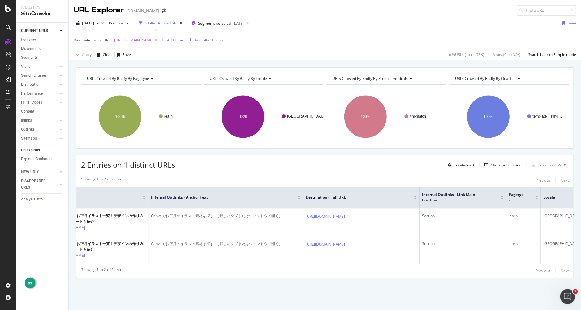
click at [153, 41] on span "https://www.canva.com/ja_jp/create/osyougatsu-illustration/" at bounding box center [133, 40] width 39 height 9
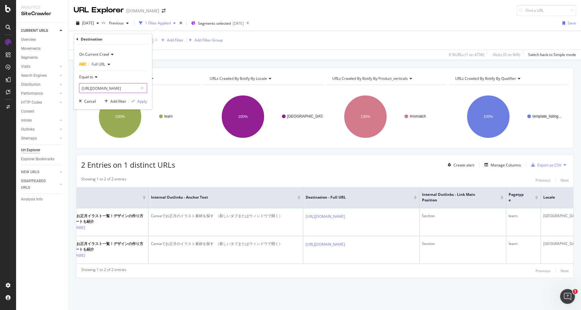
click at [143, 88] on icon at bounding box center [141, 88] width 3 height 4
click at [138, 88] on input "text" at bounding box center [112, 88] width 67 height 10
paste input "https://www.canva.com/p/speechzella/collections/AZdKNFrqGVtAGkW-nUi7lA"
type input "https://www.canva.com/p/speechzella/collections/AZdKNFrqGVtAGkW-nUi7lA"
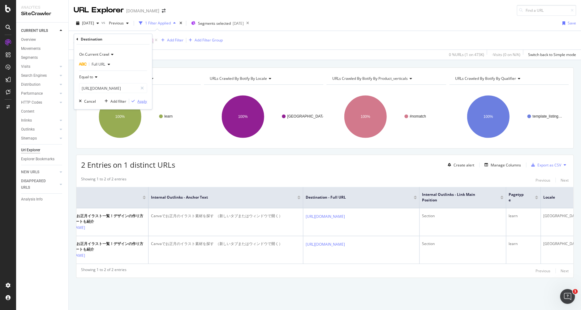
click at [143, 102] on div "Apply" at bounding box center [142, 100] width 10 height 5
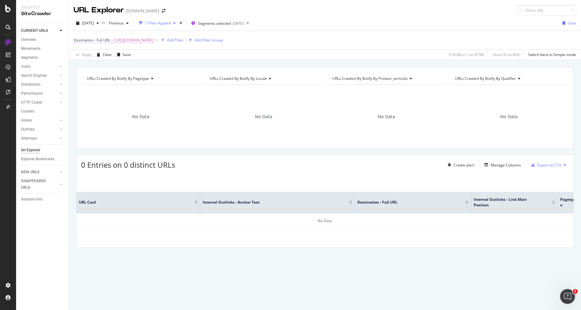
click at [153, 43] on span "https://www.canva.com/p/speechzella/collections/AZdKNFrqGVtAGkW-nUi7lA" at bounding box center [133, 40] width 39 height 9
click at [141, 86] on icon at bounding box center [141, 88] width 3 height 4
click at [136, 87] on input "text" at bounding box center [112, 88] width 67 height 10
paste input "https://www.canva.com/p/cloudyscape/collections/AZON7mRVmvXCu1qDIiuOdA"
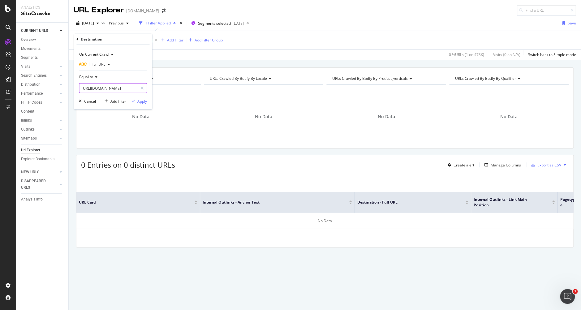
type input "https://www.canva.com/p/cloudyscape/collections/AZON7mRVmvXCu1qDIiuOdA"
click at [137, 102] on div "Apply" at bounding box center [142, 100] width 10 height 5
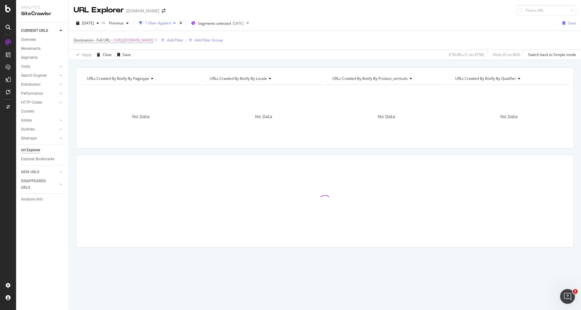
click at [153, 39] on span "https://www.canva.com/p/cloudyscape/collections/AZON7mRVmvXCu1qDIiuOdA" at bounding box center [133, 40] width 39 height 9
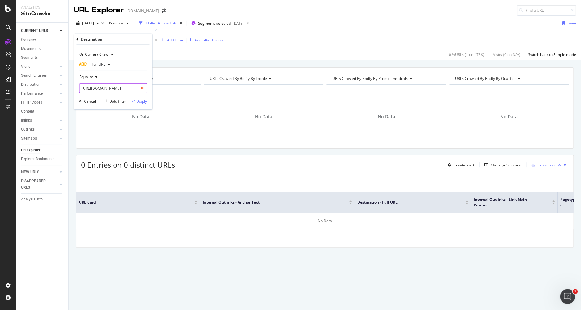
click at [144, 87] on icon at bounding box center [141, 88] width 3 height 4
click at [129, 89] on input "text" at bounding box center [112, 88] width 67 height 10
paste input "https://www.canva.com/fr_fr/citations/amour/"
type input "https://www.canva.com/fr_fr/citations/amour/"
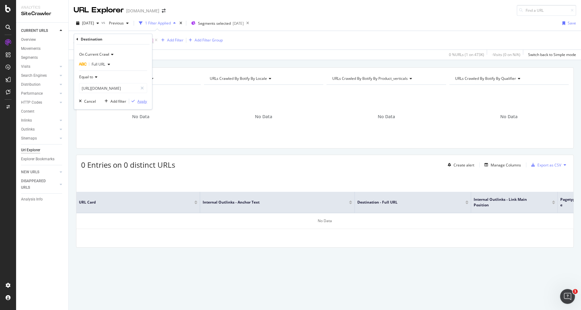
click at [140, 101] on div "Apply" at bounding box center [142, 100] width 10 height 5
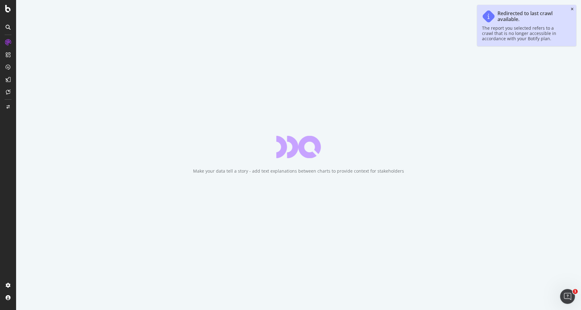
click at [571, 10] on icon "close toast" at bounding box center [571, 9] width 3 height 4
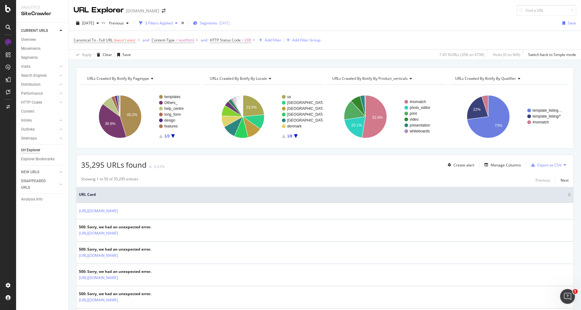
click at [217, 24] on span "Segments" at bounding box center [208, 22] width 17 height 5
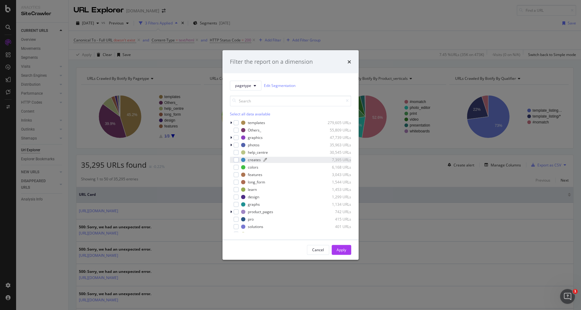
click at [243, 162] on div "creates 7,395 URLs" at bounding box center [296, 159] width 110 height 5
click at [240, 175] on div "features 3,043 URLs" at bounding box center [290, 174] width 121 height 6
click at [241, 182] on div "modal" at bounding box center [243, 182] width 4 height 4
click at [241, 204] on div "modal" at bounding box center [243, 204] width 4 height 4
click at [244, 212] on div "modal" at bounding box center [243, 211] width 4 height 4
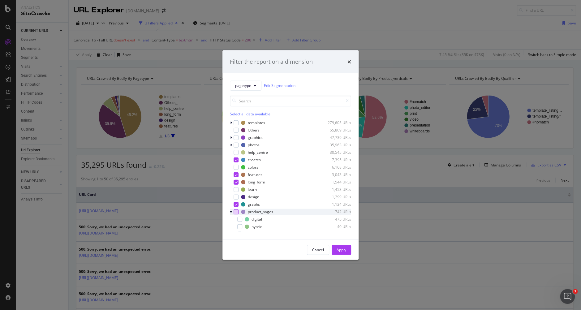
click at [234, 211] on div "modal" at bounding box center [235, 211] width 5 height 5
click at [339, 249] on div "Apply" at bounding box center [341, 249] width 10 height 5
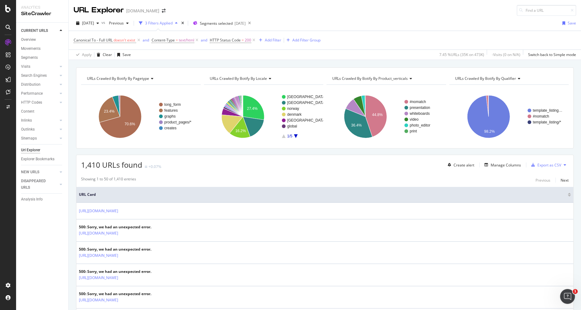
drag, startPoint x: 486, startPoint y: 15, endPoint x: 490, endPoint y: 12, distance: 4.6
click at [486, 15] on div "URL Explorer [DOMAIN_NAME]" at bounding box center [325, 8] width 512 height 16
